Goal: Use online tool/utility: Use online tool/utility

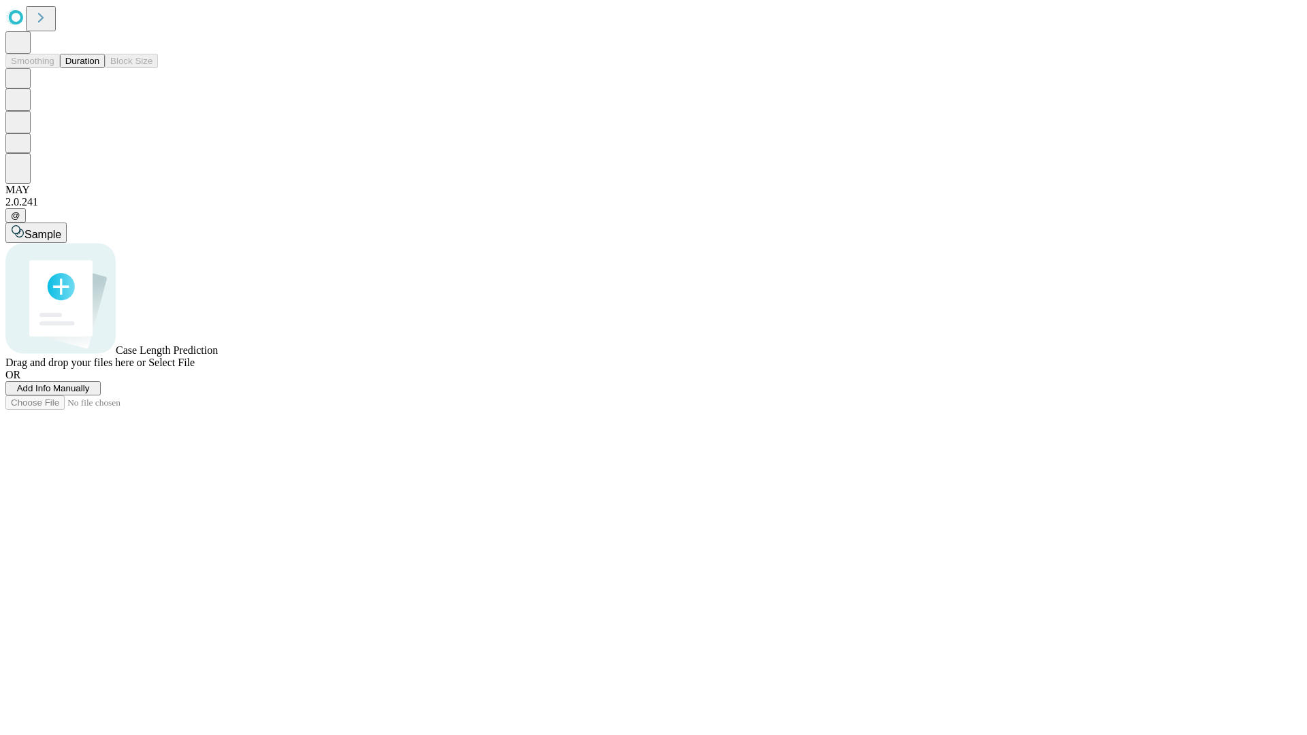
click at [90, 394] on span "Add Info Manually" at bounding box center [53, 388] width 73 height 10
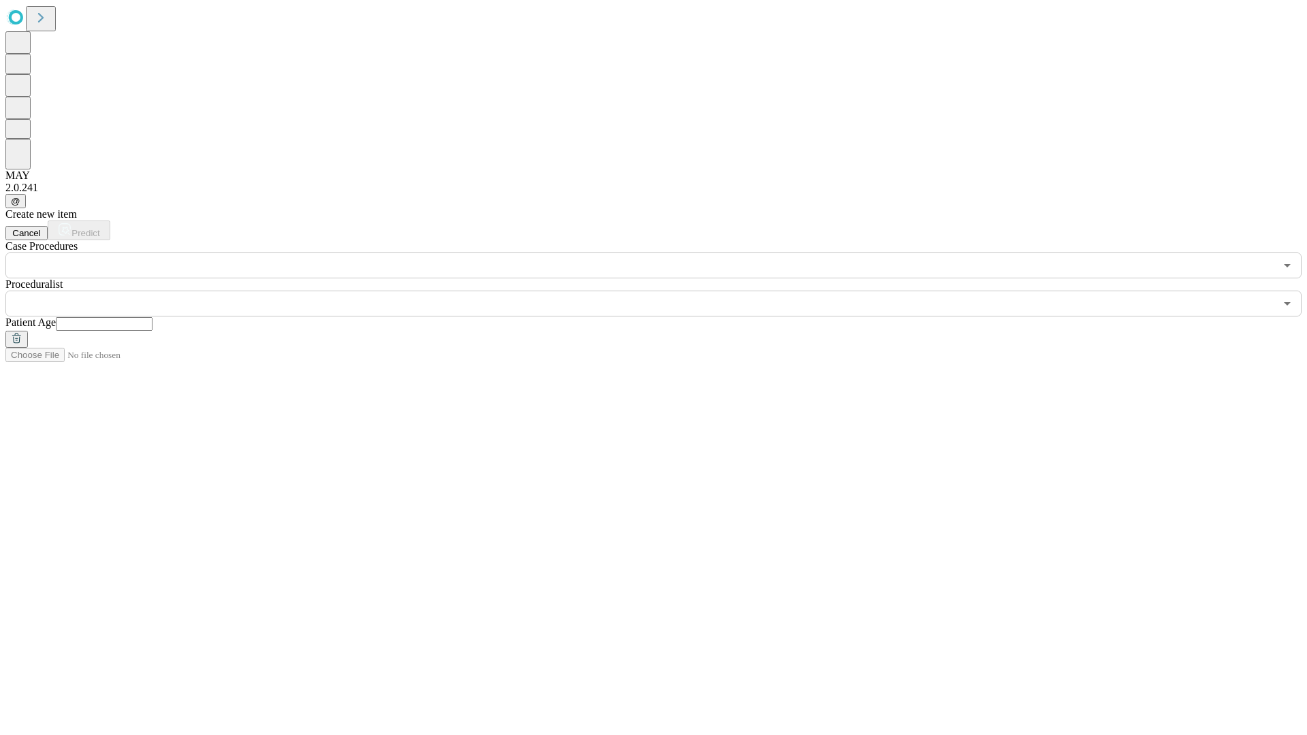
click at [153, 317] on input "text" at bounding box center [104, 324] width 97 height 14
type input "**"
click at [663, 291] on input "text" at bounding box center [640, 304] width 1270 height 26
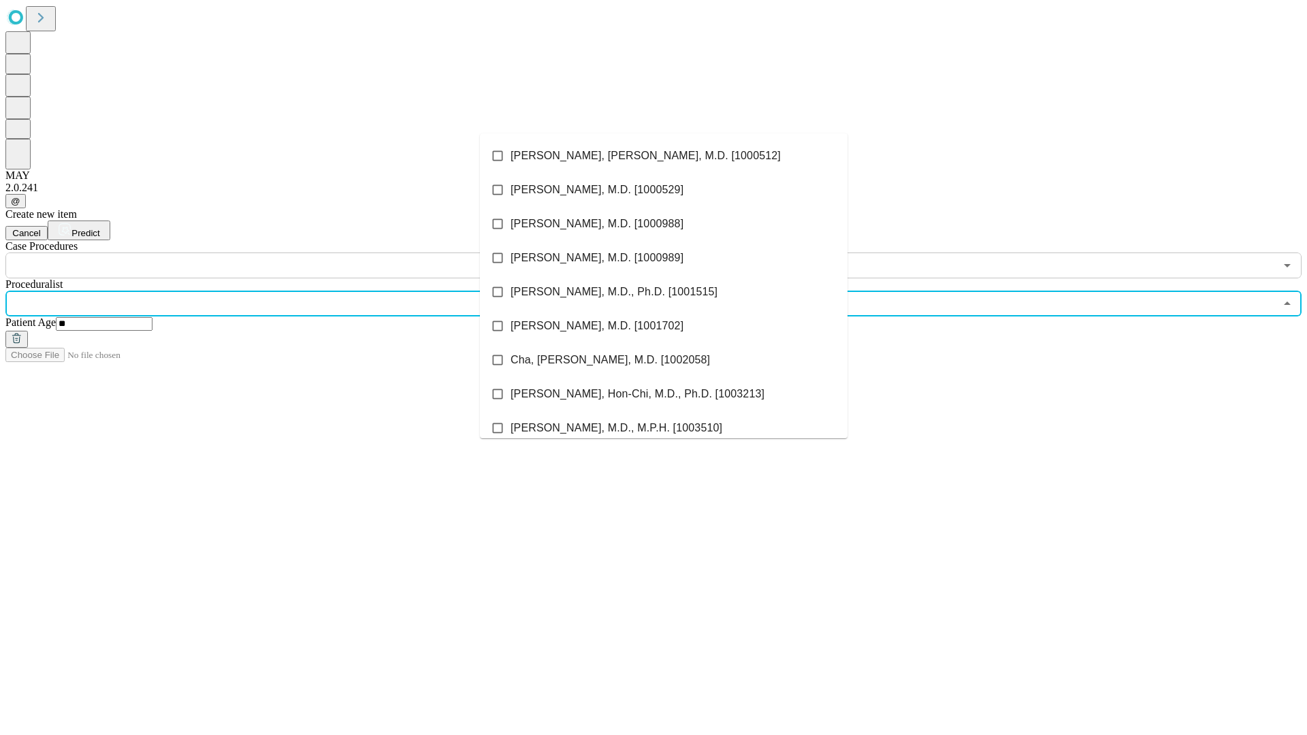
click at [664, 156] on li "[PERSON_NAME], [PERSON_NAME], M.D. [1000512]" at bounding box center [664, 156] width 368 height 34
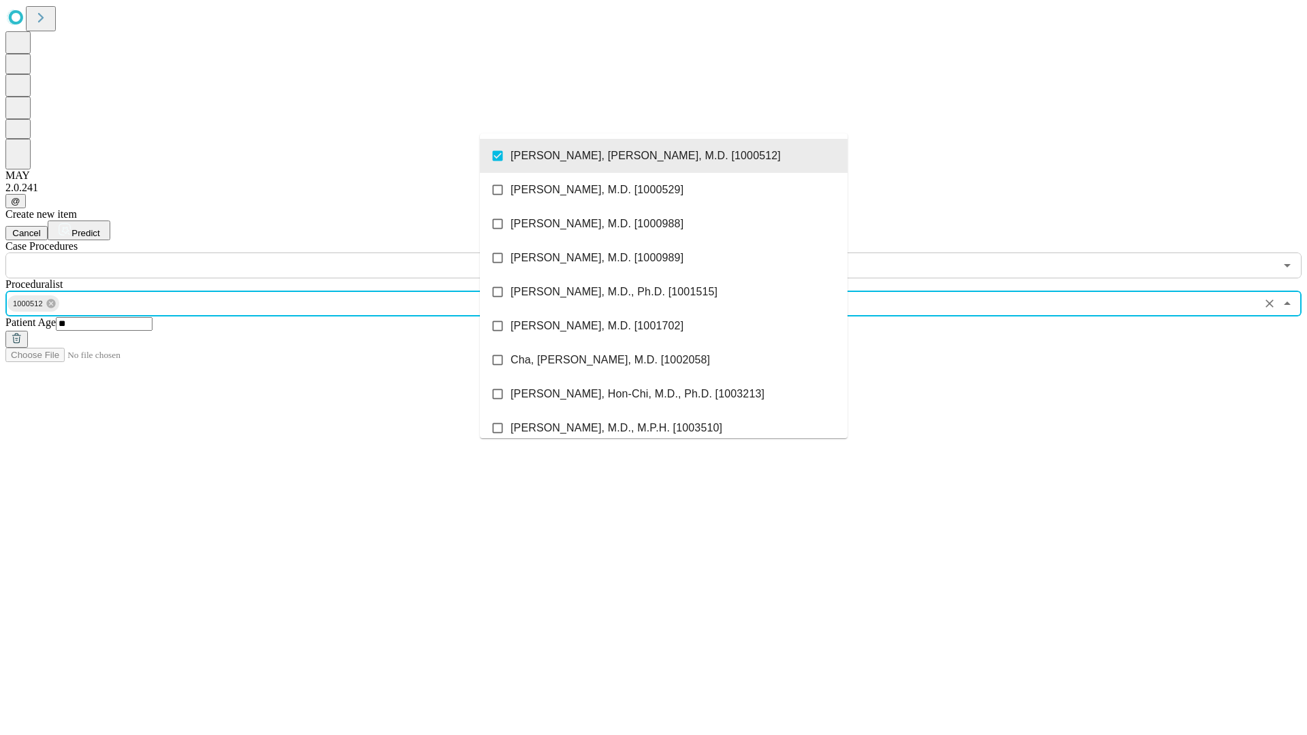
click at [286, 253] on input "text" at bounding box center [640, 266] width 1270 height 26
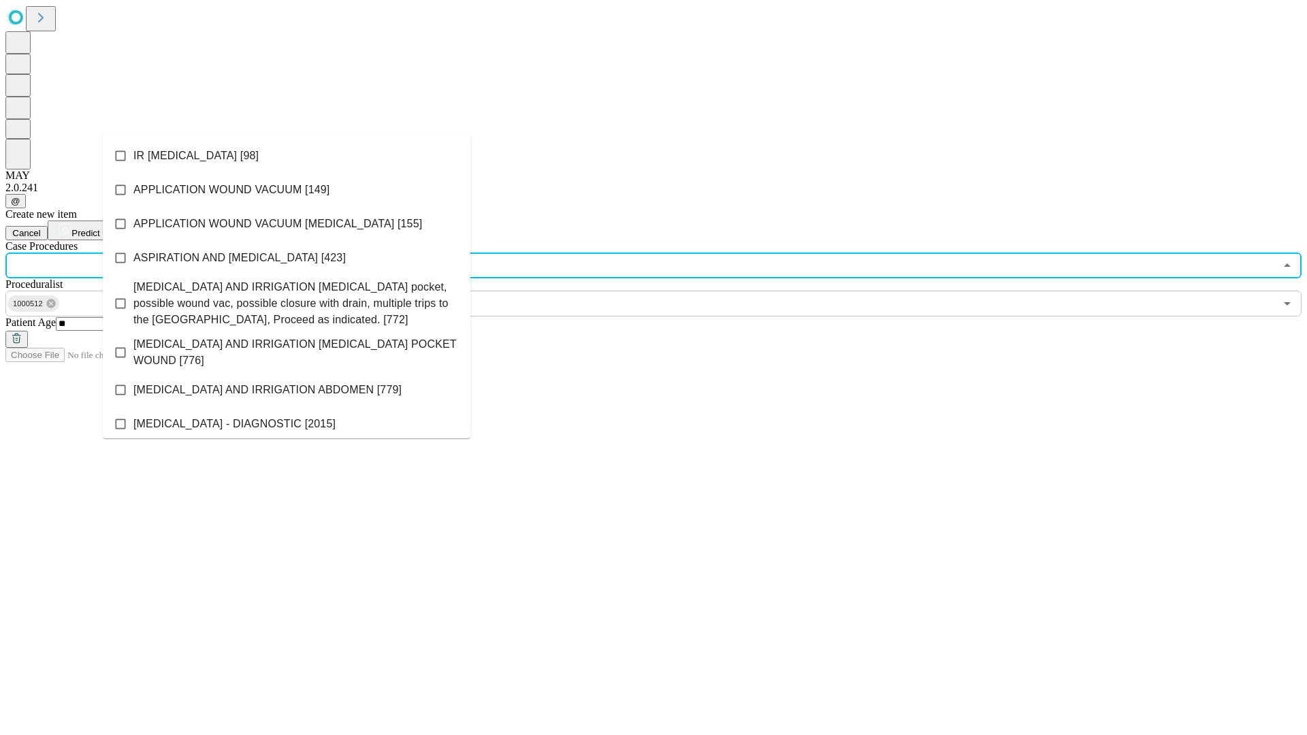
click at [287, 156] on li "IR [MEDICAL_DATA] [98]" at bounding box center [287, 156] width 368 height 34
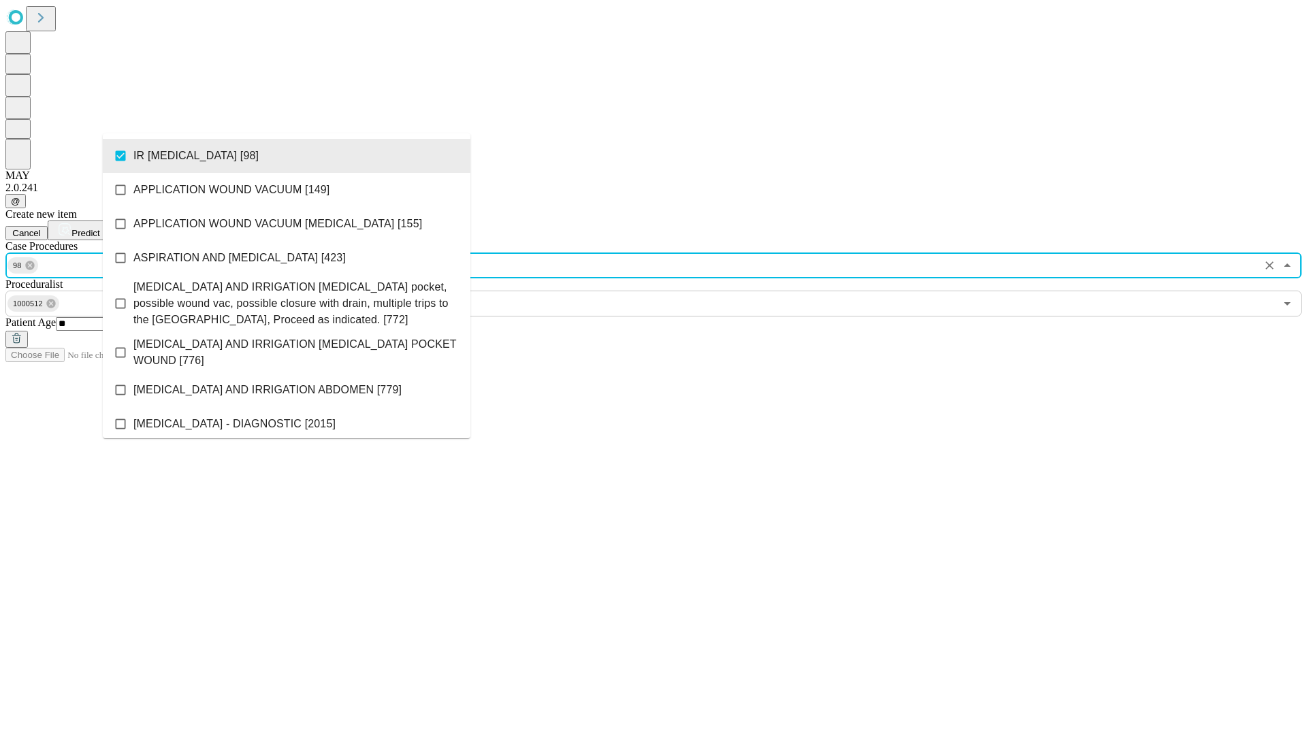
click at [99, 228] on span "Predict" at bounding box center [85, 233] width 28 height 10
